Goal: Information Seeking & Learning: Learn about a topic

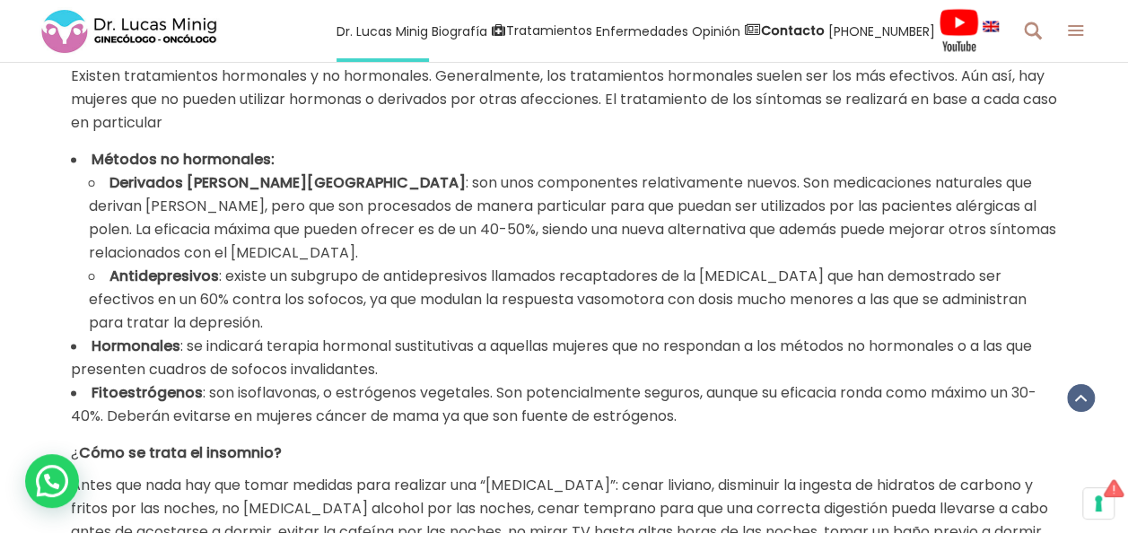
scroll to position [897, 0]
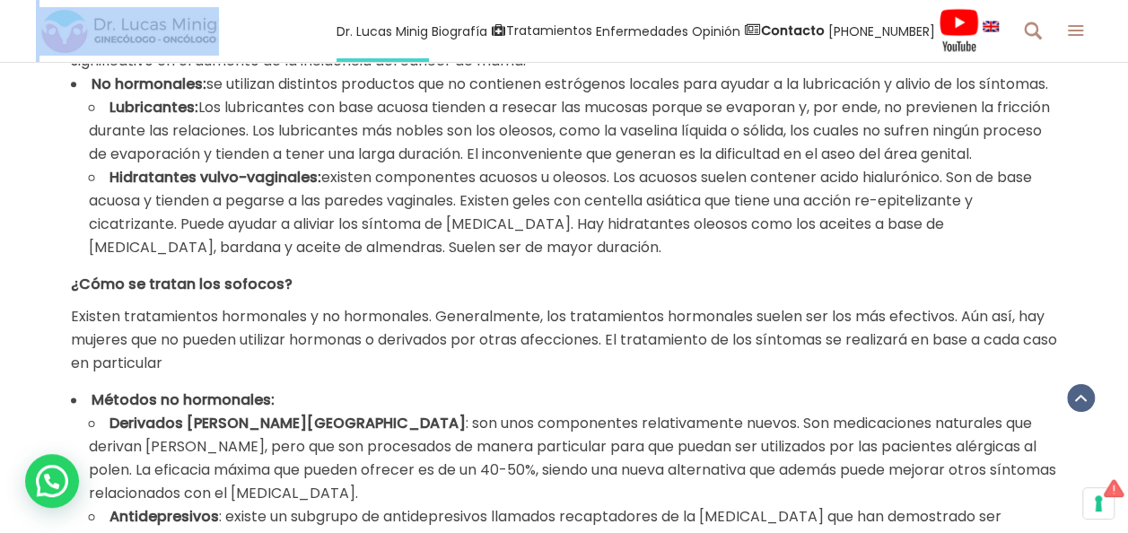
drag, startPoint x: 238, startPoint y: 24, endPoint x: 106, endPoint y: 23, distance: 131.9
click at [106, 23] on div "[PERSON_NAME] Biografía Equipo Médico Tratamientos Tratamiento del Cáncer [MEDI…" at bounding box center [564, 31] width 1128 height 62
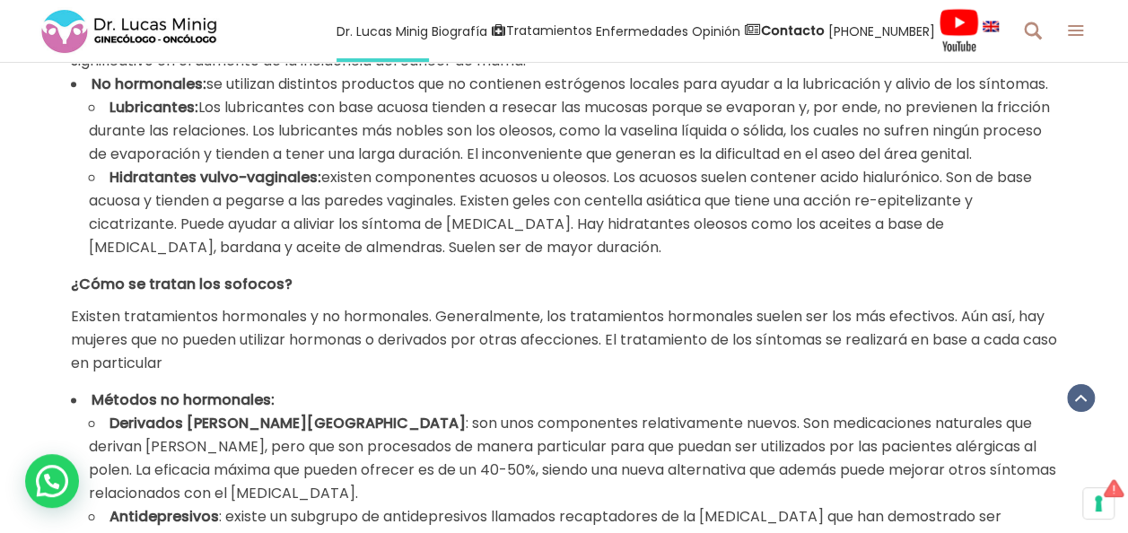
click at [425, 166] on li "Lubricantes: Los lubricantes con base acuosa tienden a resecar las mucosas porq…" at bounding box center [573, 131] width 969 height 70
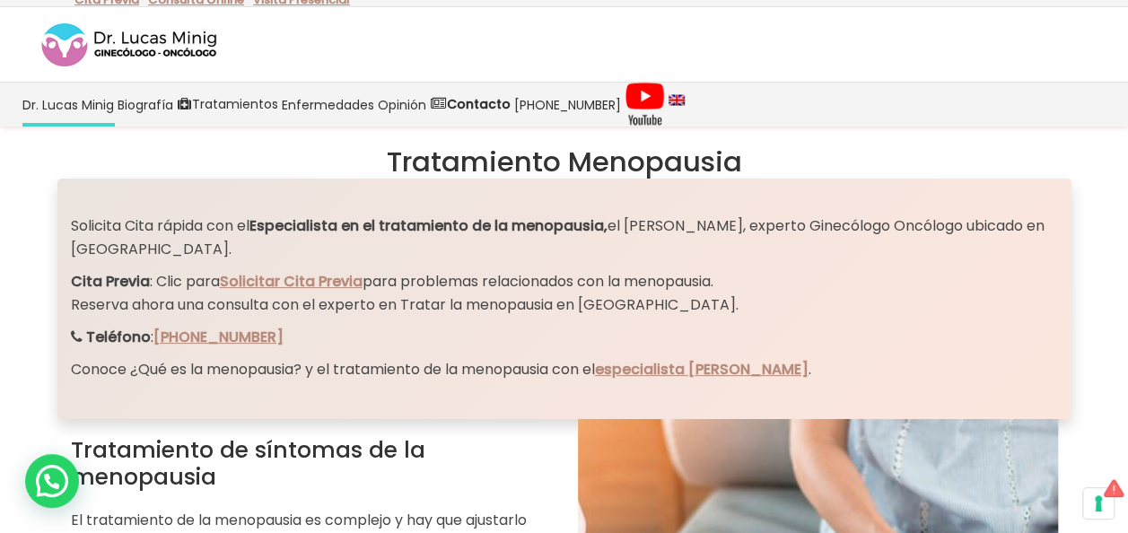
scroll to position [0, 0]
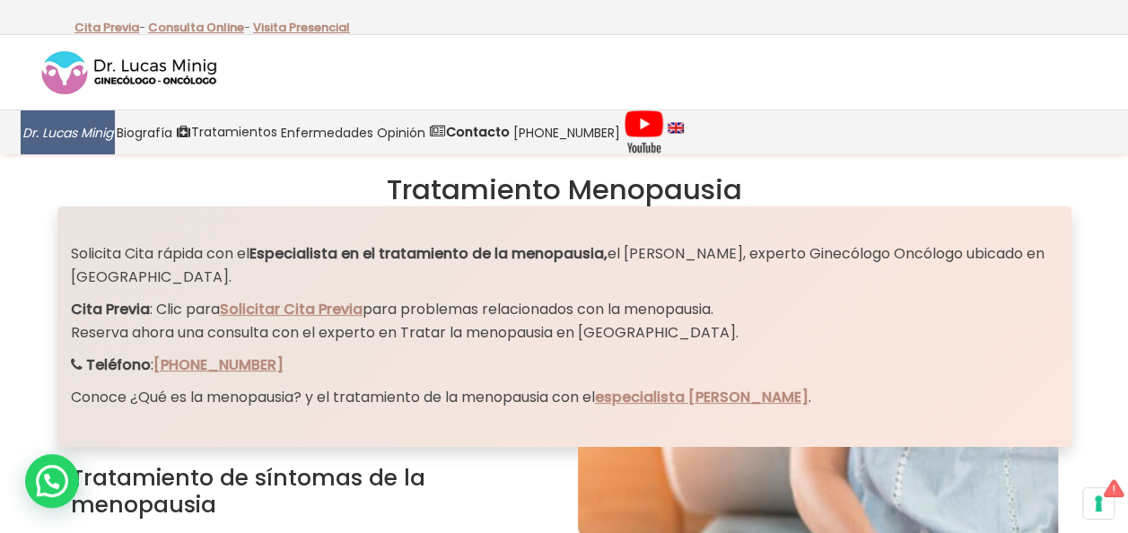
click at [77, 142] on link "Dr. Lucas Minig" at bounding box center [68, 132] width 94 height 44
click at [88, 122] on span "Dr. Lucas Minig" at bounding box center [67, 132] width 91 height 21
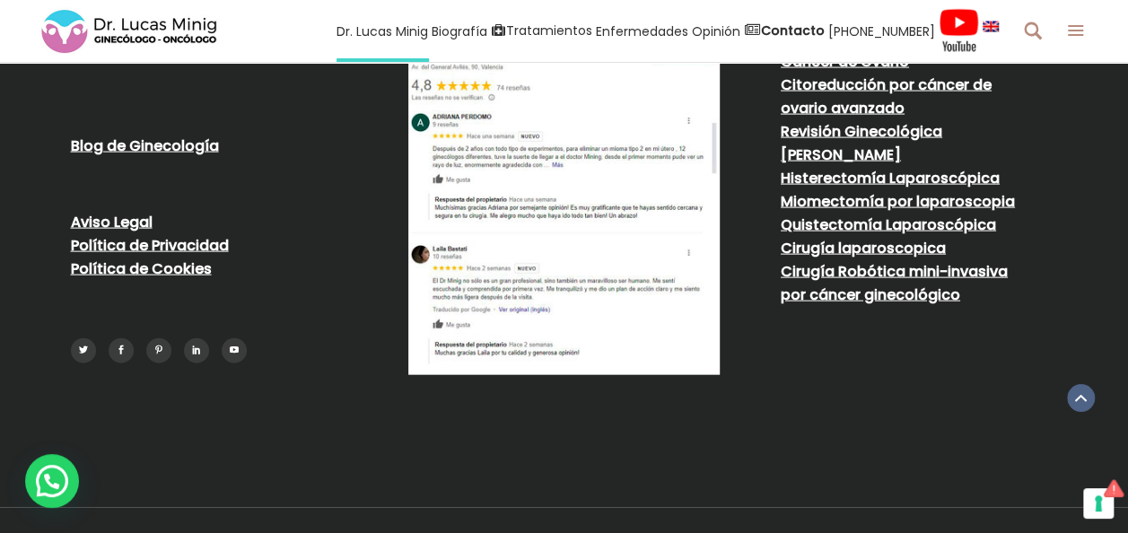
scroll to position [5097, 0]
